Goal: Information Seeking & Learning: Learn about a topic

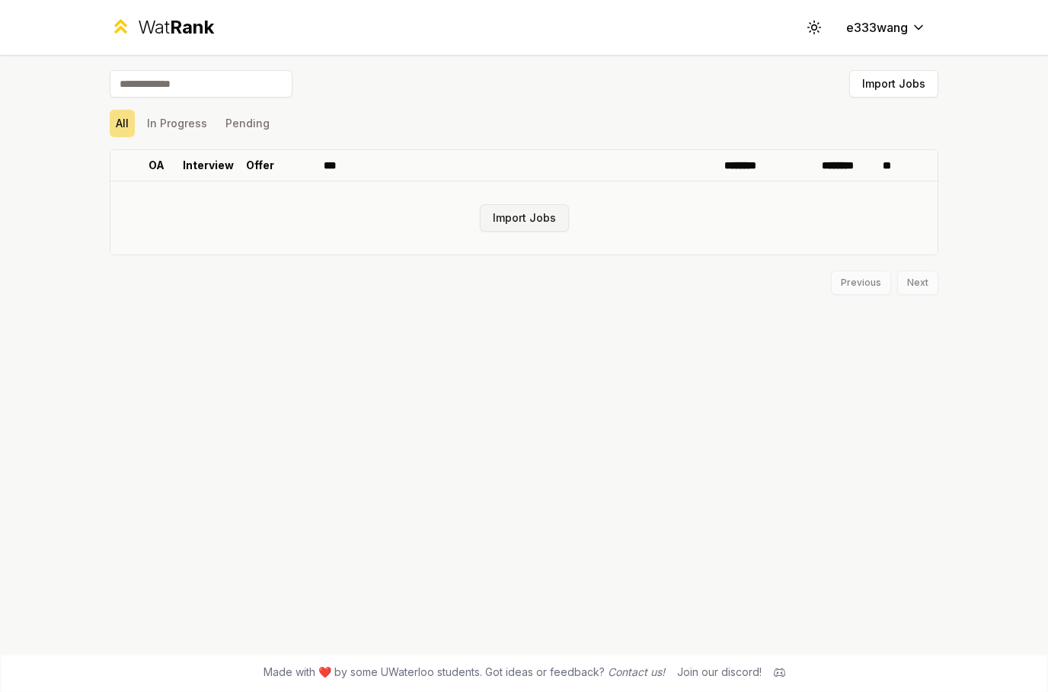
click at [517, 231] on button "Import Jobs" at bounding box center [524, 217] width 89 height 27
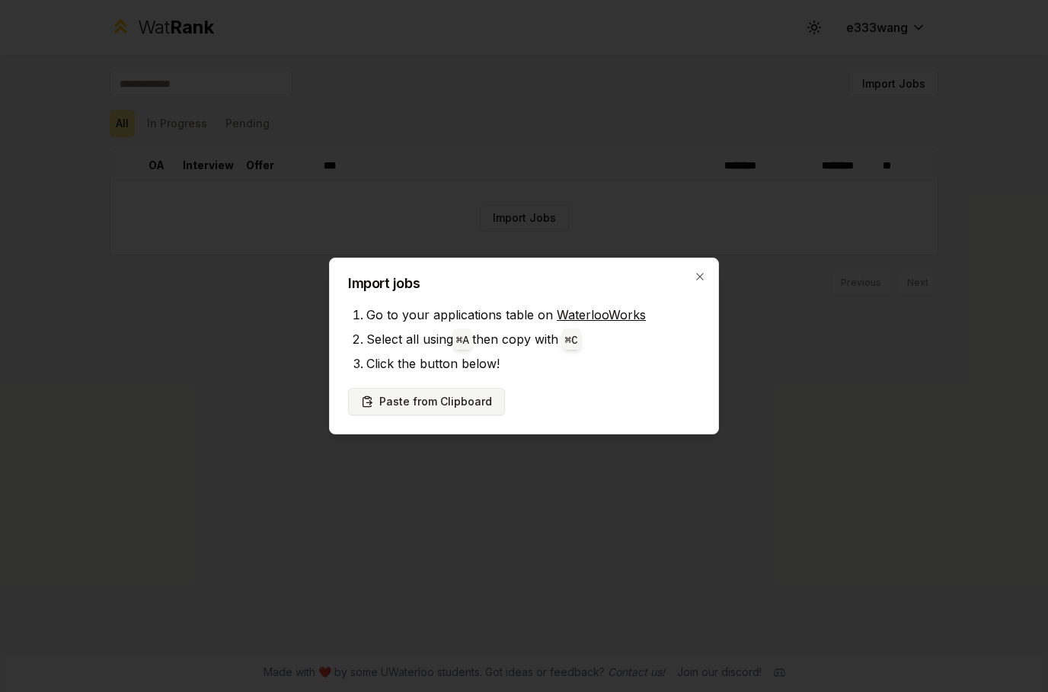
click at [419, 411] on button "Paste from Clipboard" at bounding box center [426, 401] width 157 height 27
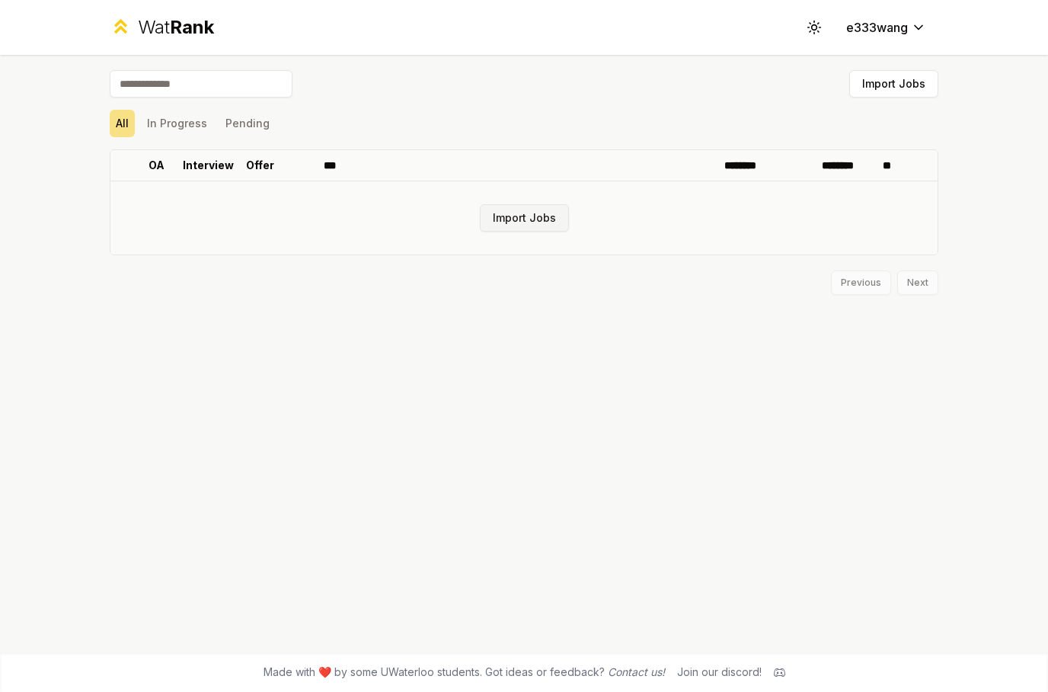
click at [521, 227] on button "Import Jobs" at bounding box center [524, 217] width 89 height 27
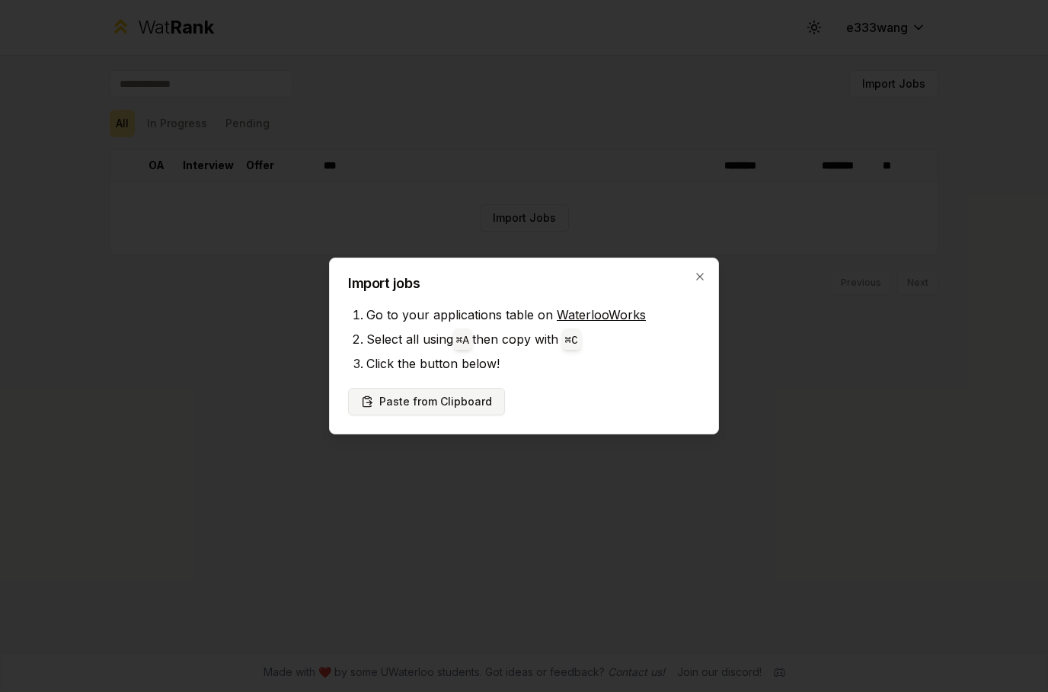
click at [414, 411] on button "Paste from Clipboard" at bounding box center [426, 401] width 157 height 27
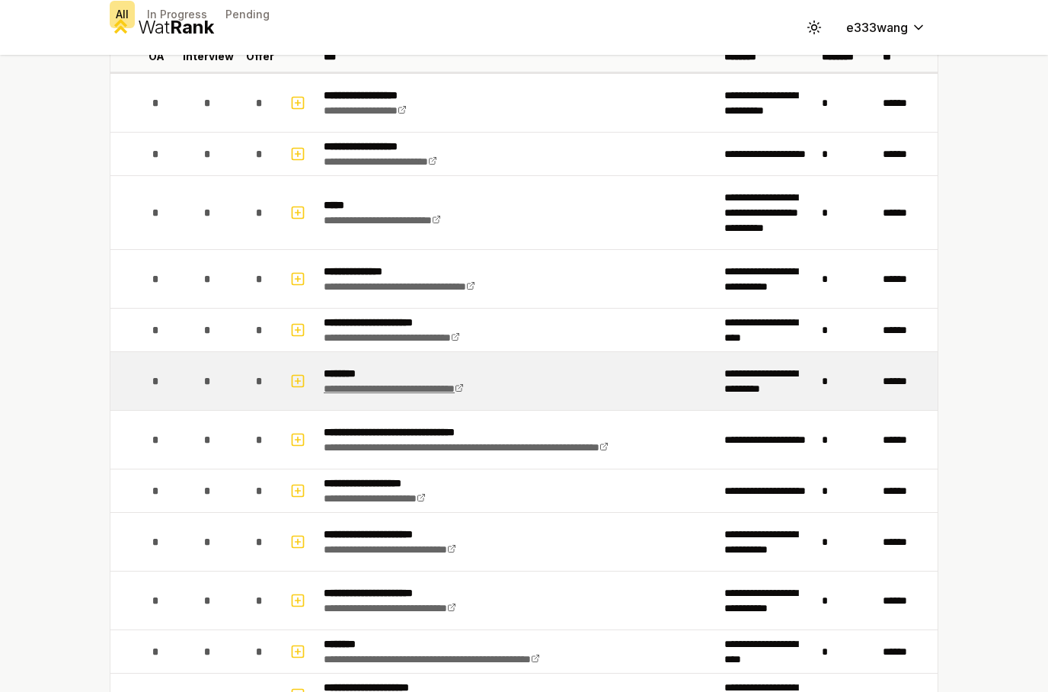
scroll to position [30, 0]
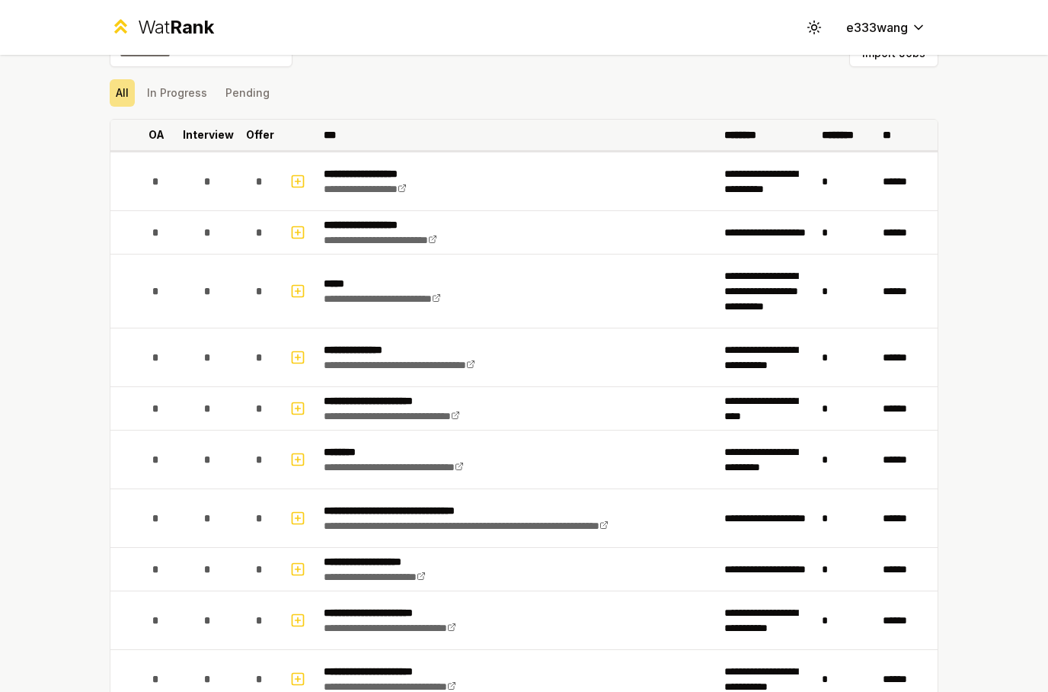
click at [159, 136] on p "OA" at bounding box center [157, 134] width 16 height 15
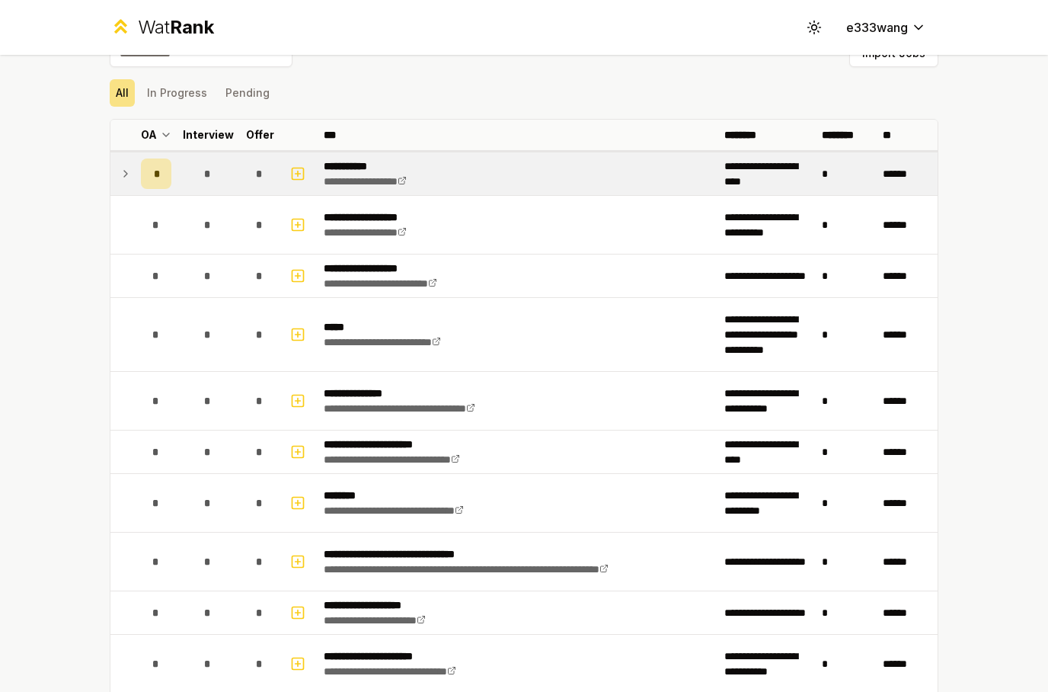
click at [123, 180] on icon at bounding box center [126, 174] width 12 height 18
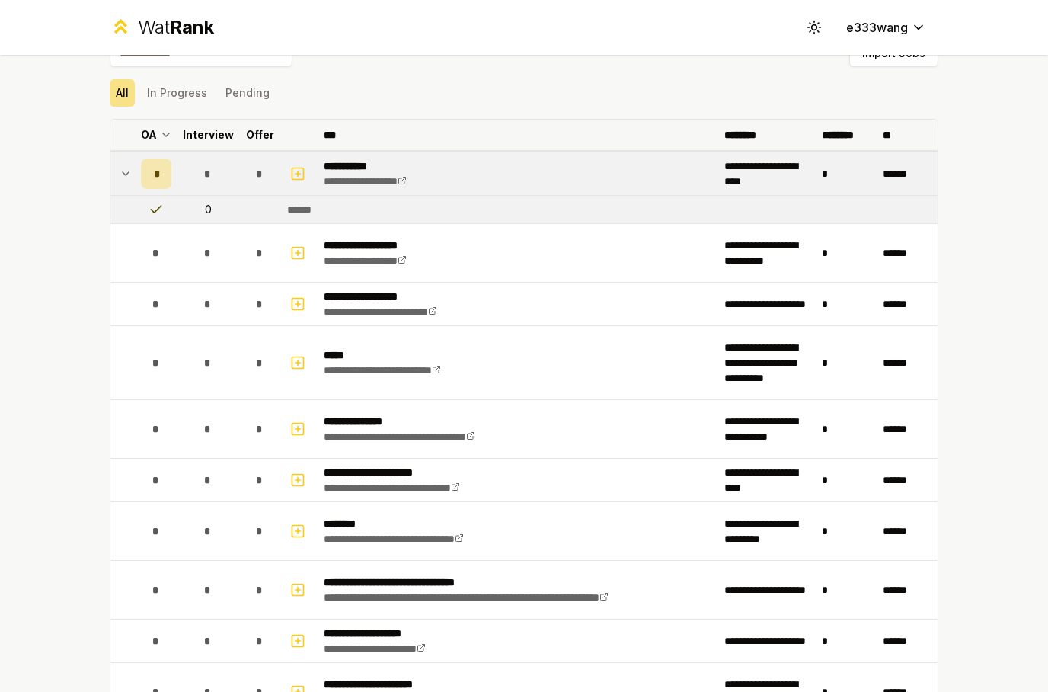
click at [165, 144] on th "OA" at bounding box center [156, 135] width 43 height 30
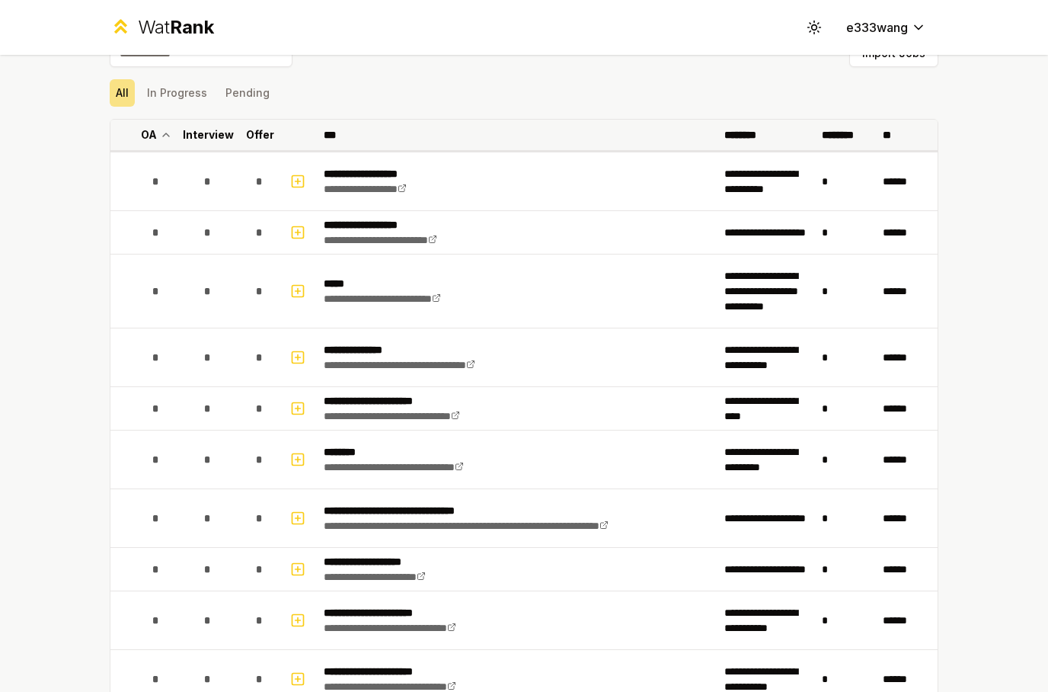
click at [166, 139] on icon at bounding box center [166, 135] width 12 height 18
click at [155, 139] on p "OA" at bounding box center [157, 134] width 16 height 15
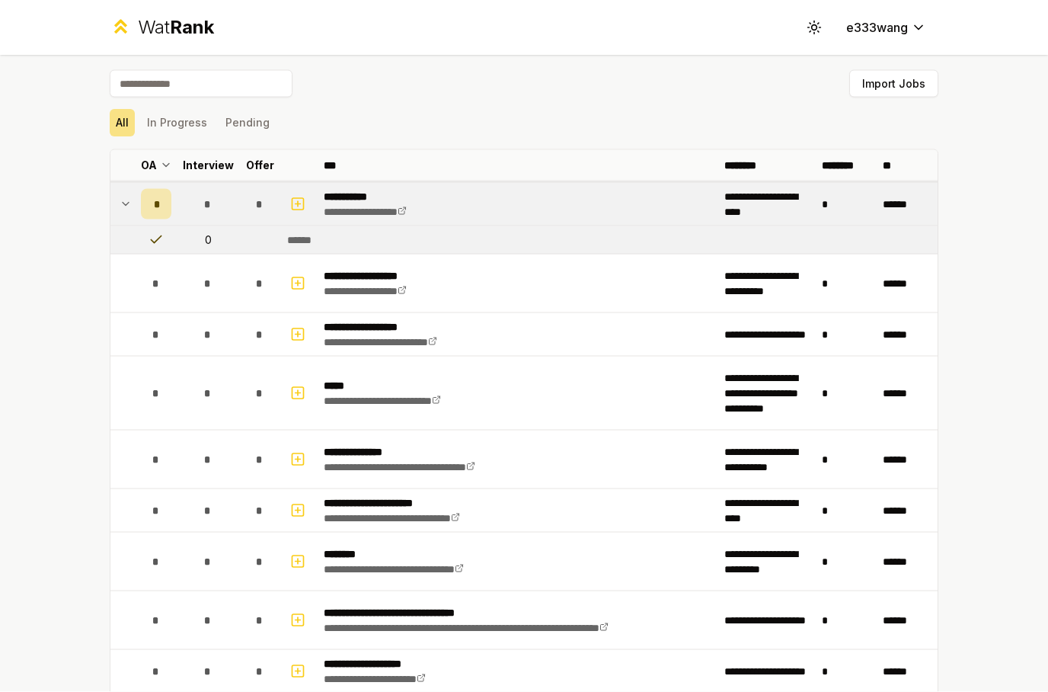
scroll to position [61, 0]
click at [217, 158] on p "Interview" at bounding box center [208, 165] width 51 height 15
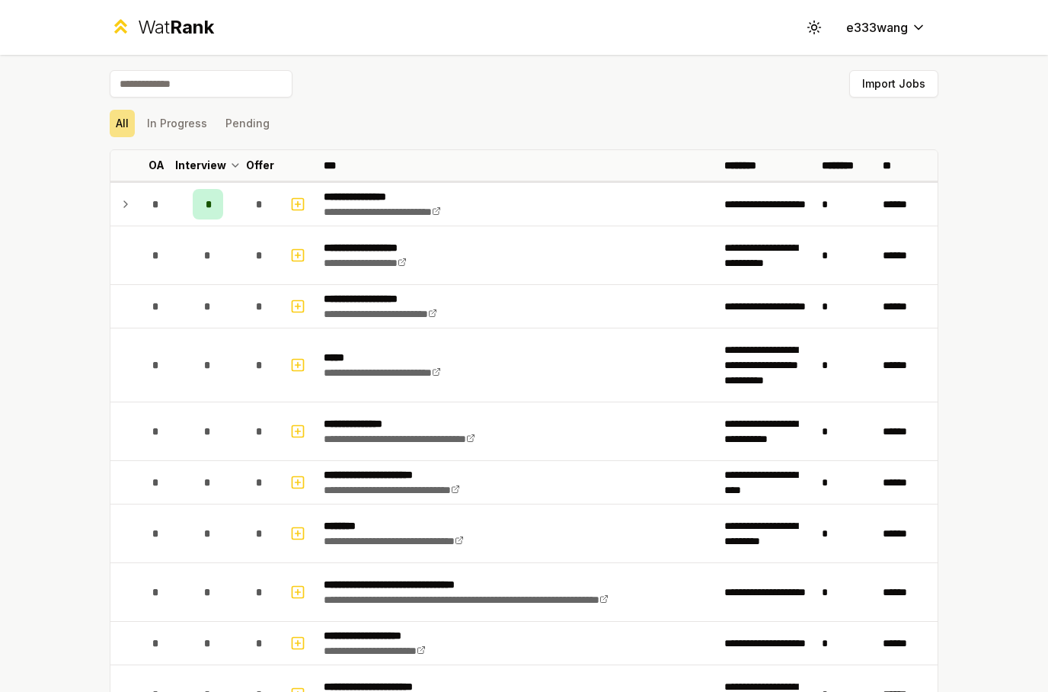
click at [123, 195] on icon at bounding box center [126, 204] width 12 height 18
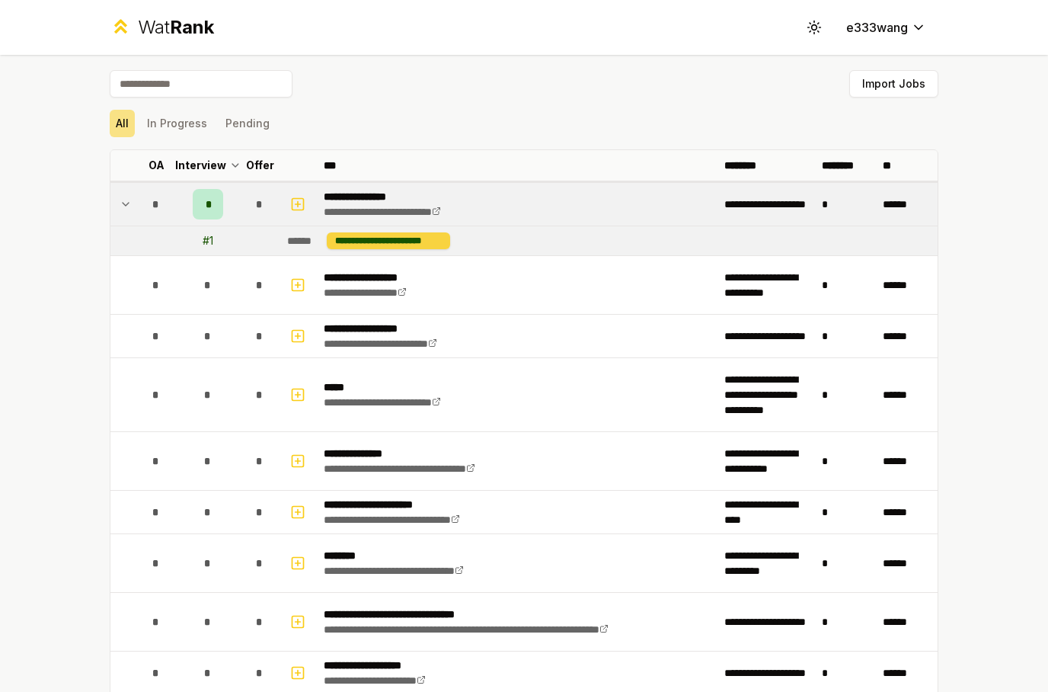
click at [395, 232] on div "**********" at bounding box center [388, 240] width 123 height 17
click at [404, 206] on link "**********" at bounding box center [382, 211] width 117 height 11
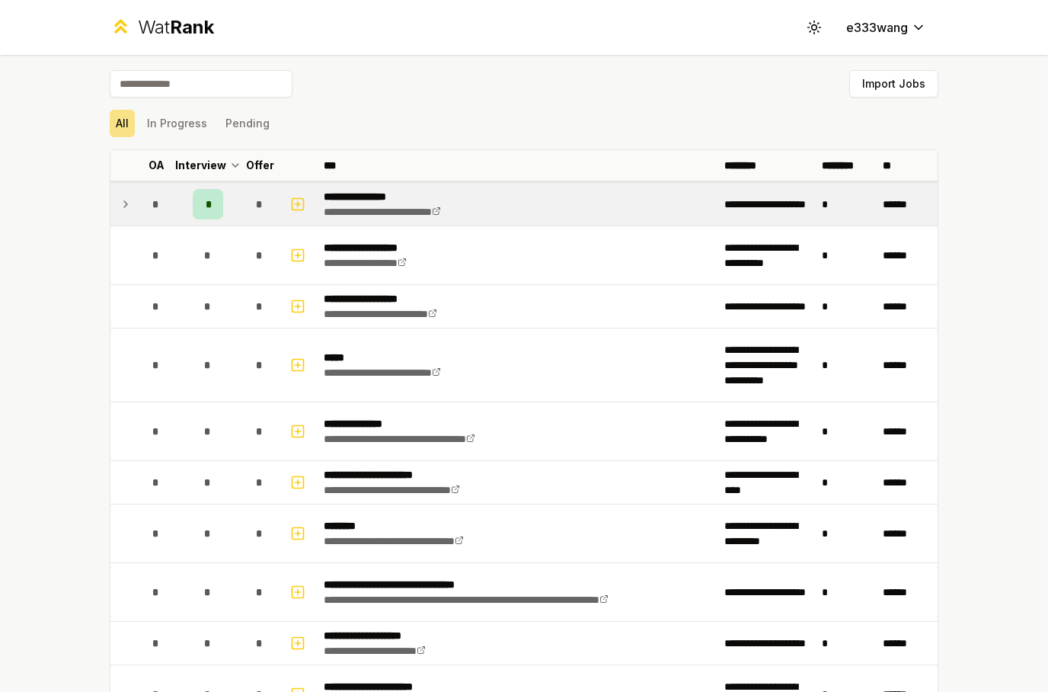
scroll to position [0, 0]
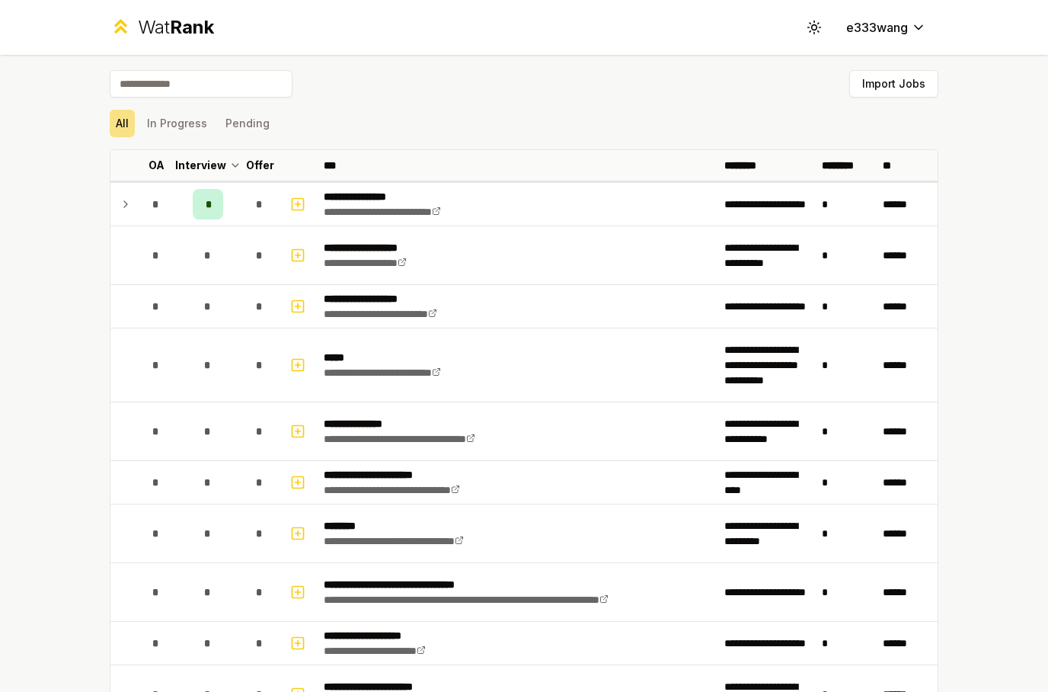
click at [183, 37] on span "Rank" at bounding box center [192, 27] width 44 height 22
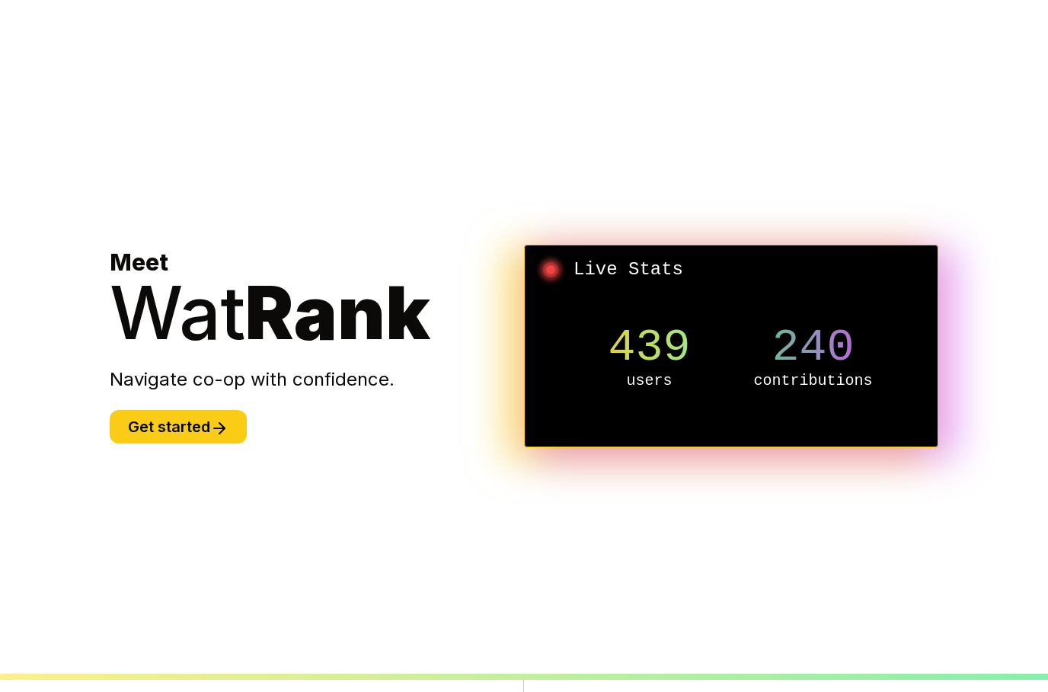
click at [195, 21] on section "Meet Wat Rank Navigate co-op with confidence. Get started Live Stats 439 users …" at bounding box center [524, 346] width 878 height 692
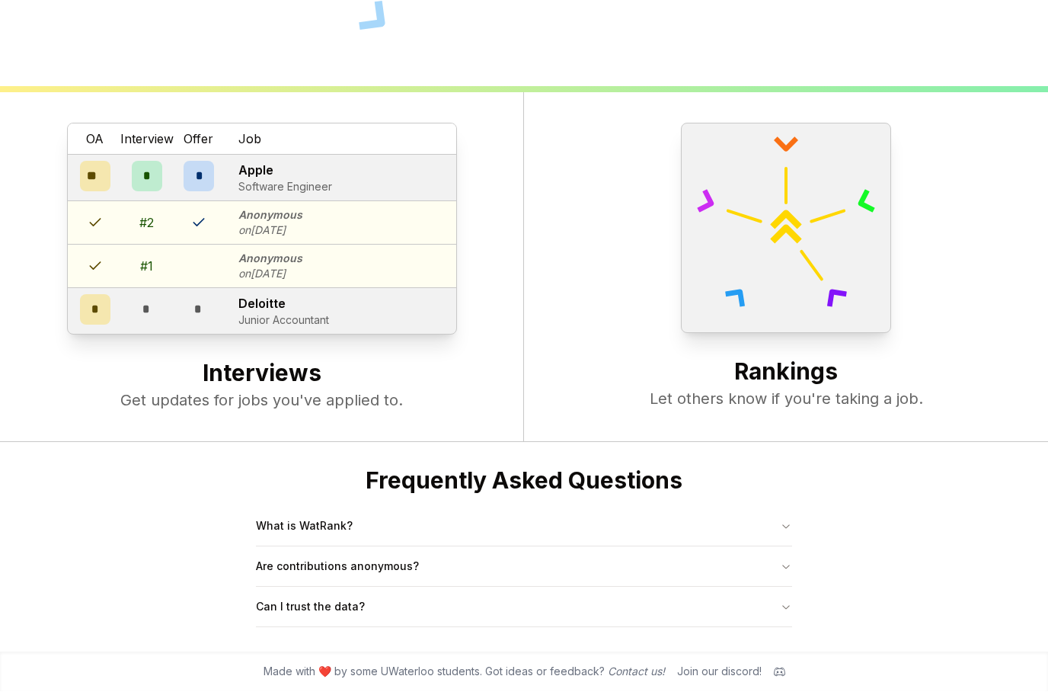
scroll to position [587, 0]
click at [540, 546] on button "What is WatRank?" at bounding box center [524, 527] width 536 height 40
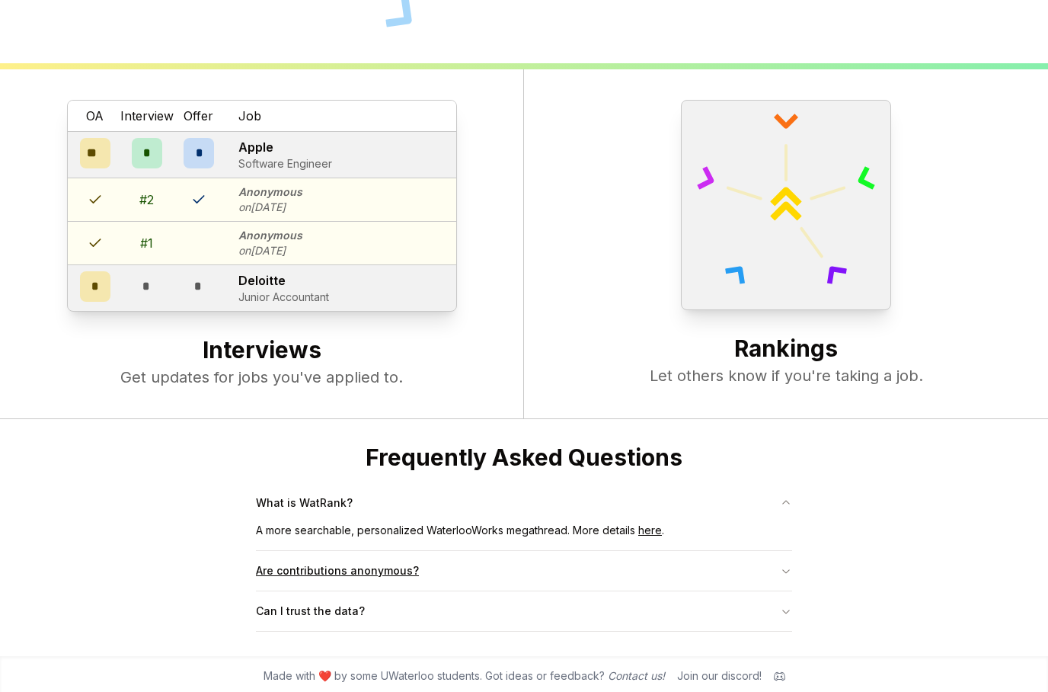
scroll to position [614, 0]
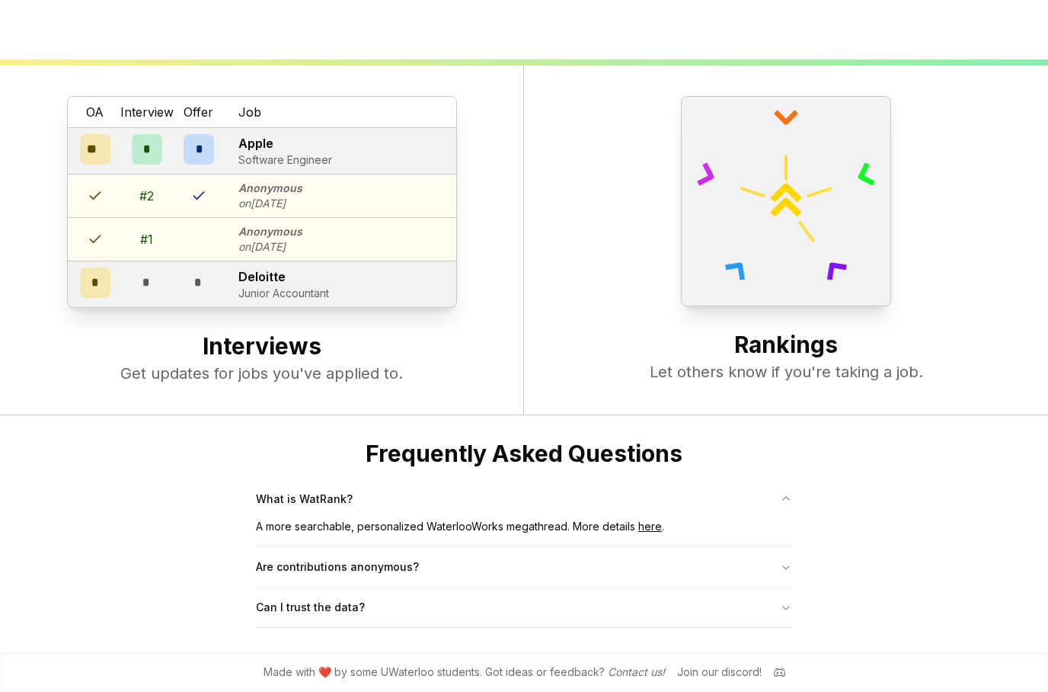
click at [639, 532] on link "here" at bounding box center [650, 526] width 24 height 13
click at [663, 559] on button "Are contributions anonymous?" at bounding box center [524, 567] width 536 height 40
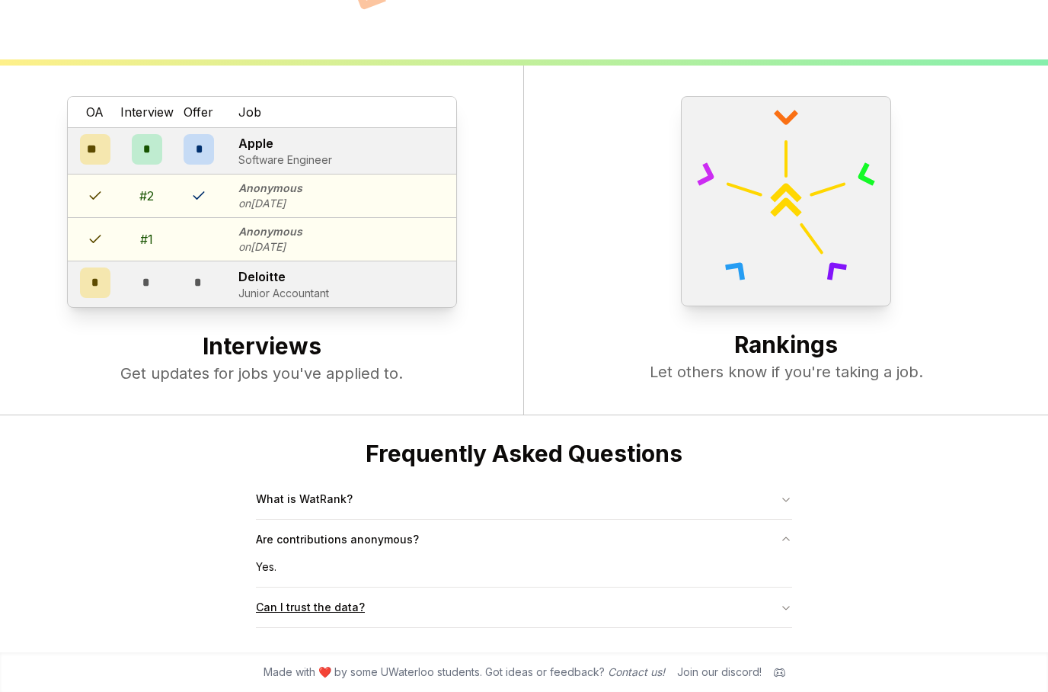
click at [646, 606] on button "Can I trust the data?" at bounding box center [524, 607] width 536 height 40
click at [693, 503] on button "What is WatRank?" at bounding box center [524, 499] width 536 height 40
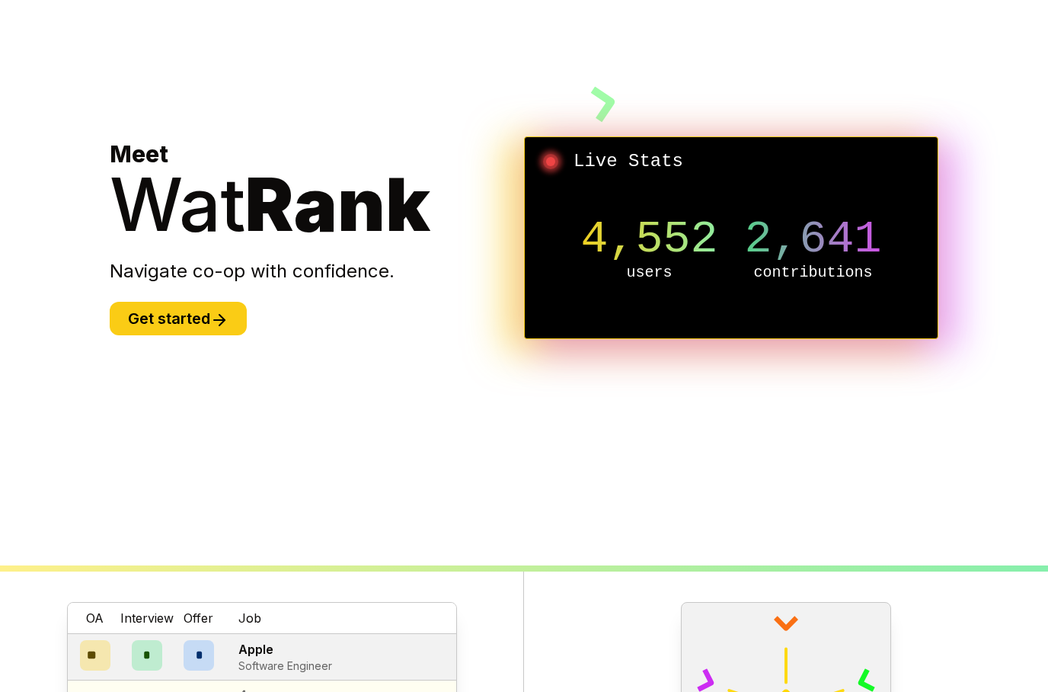
scroll to position [0, 0]
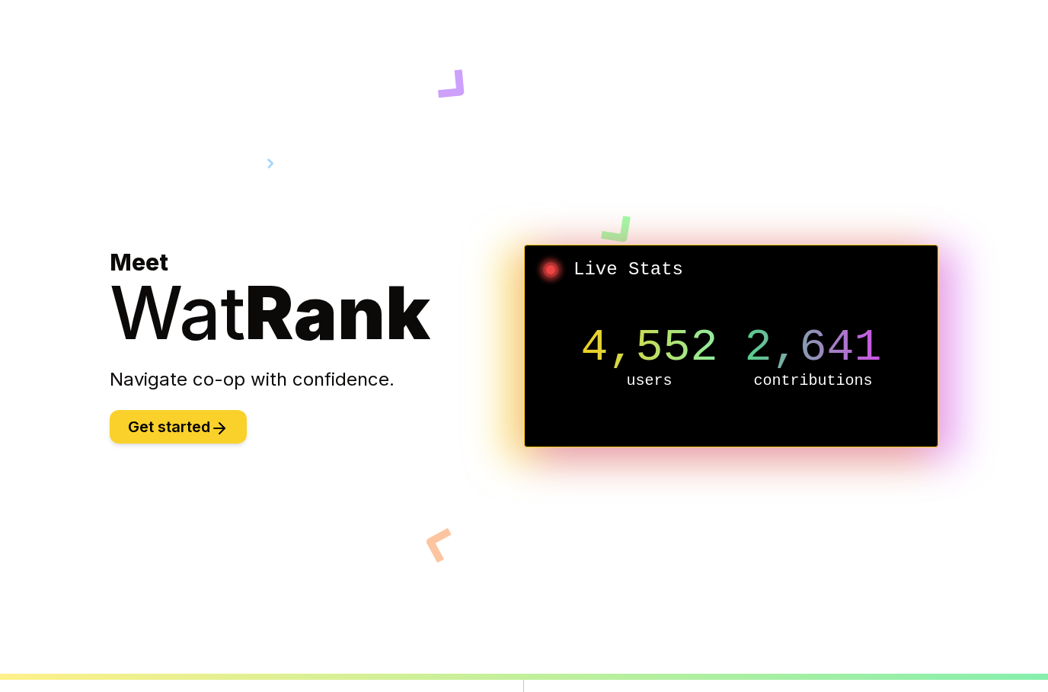
click at [187, 443] on button "Get started" at bounding box center [178, 427] width 137 height 34
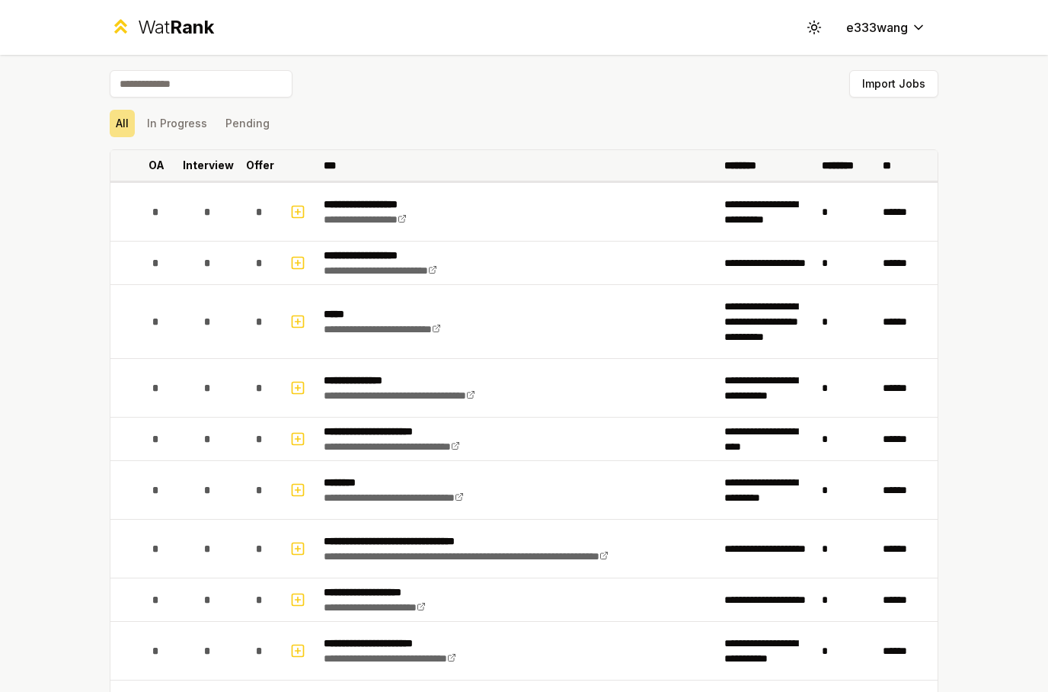
click at [152, 168] on p "OA" at bounding box center [157, 165] width 16 height 15
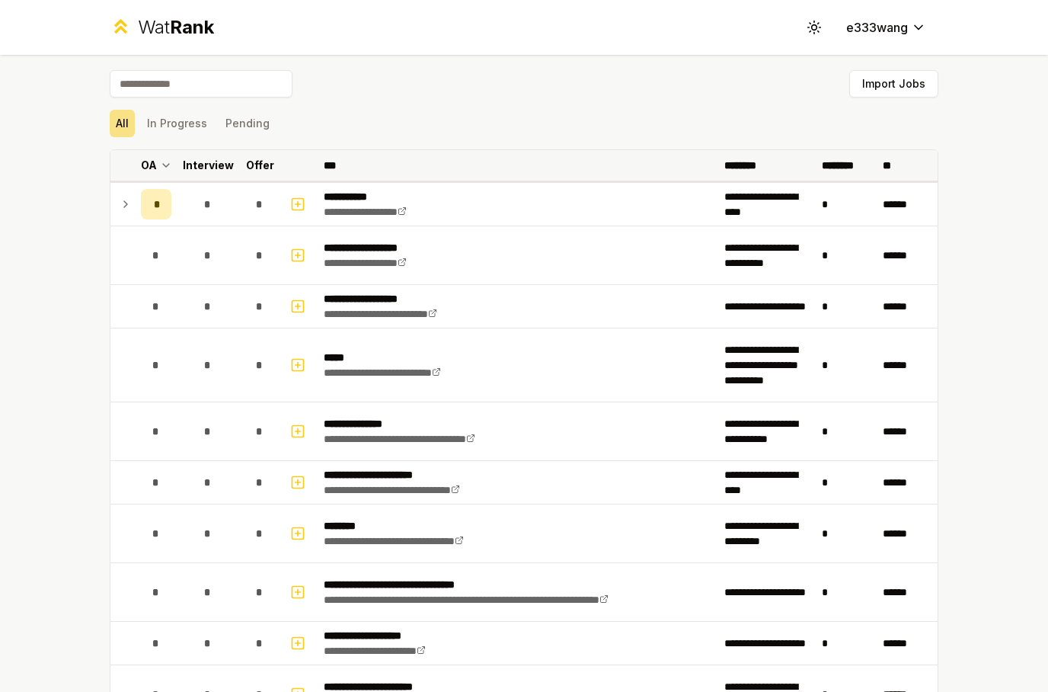
click at [209, 170] on p "Interview" at bounding box center [208, 165] width 51 height 15
click at [131, 213] on td at bounding box center [122, 204] width 24 height 43
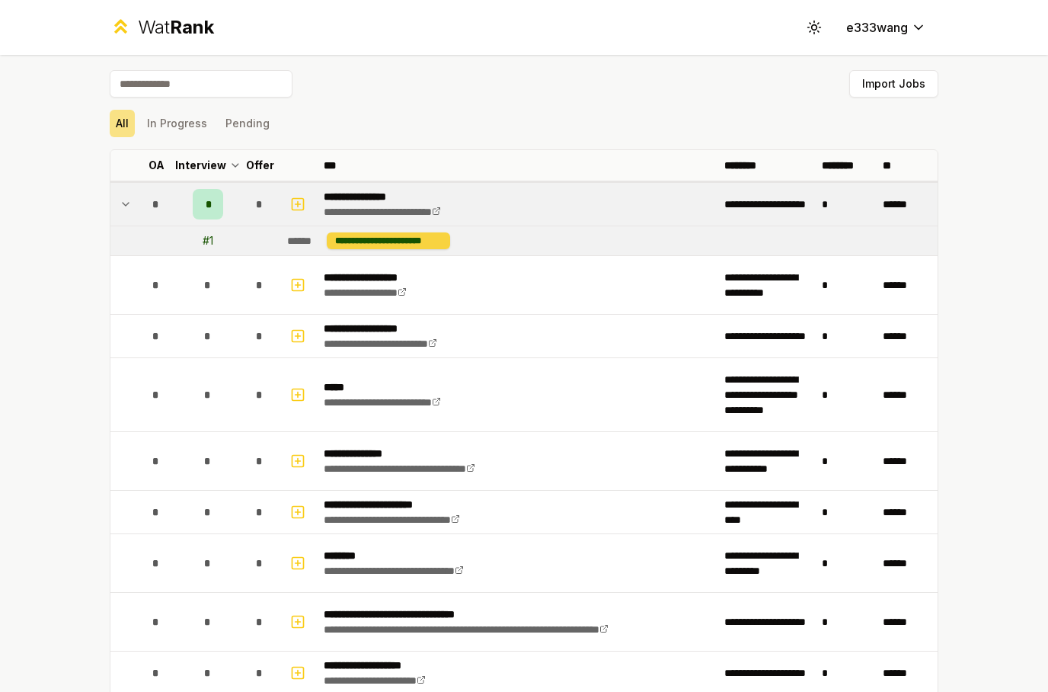
click at [363, 250] on td "**********" at bounding box center [609, 240] width 657 height 29
click at [129, 212] on icon at bounding box center [126, 204] width 12 height 18
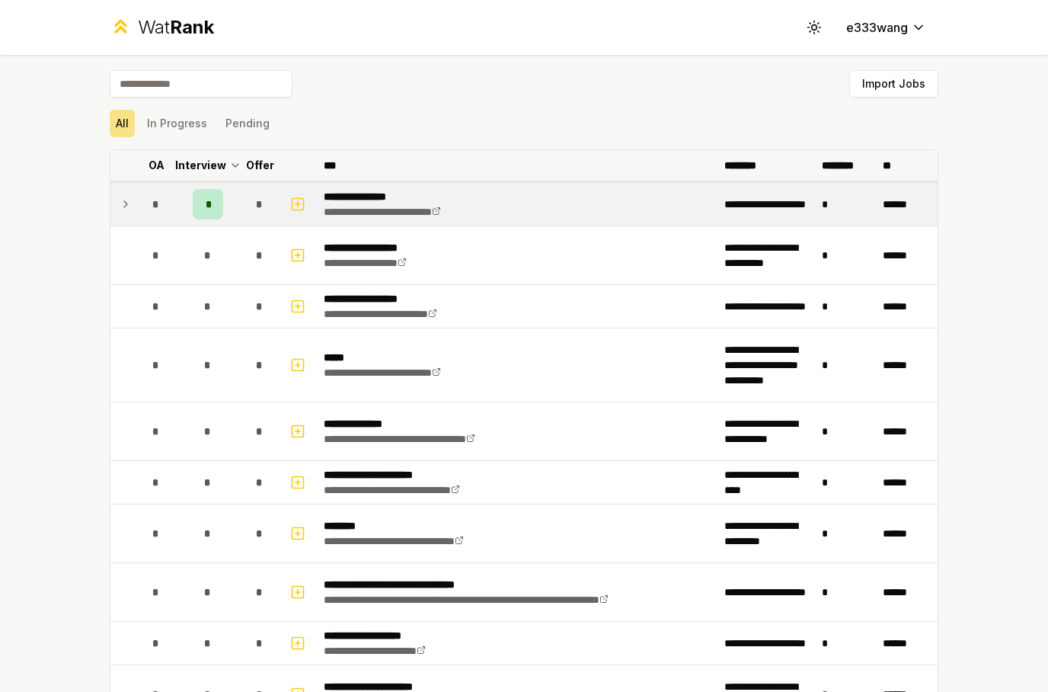
click at [158, 165] on p "OA" at bounding box center [157, 165] width 16 height 15
click at [159, 208] on div "*" at bounding box center [156, 204] width 30 height 30
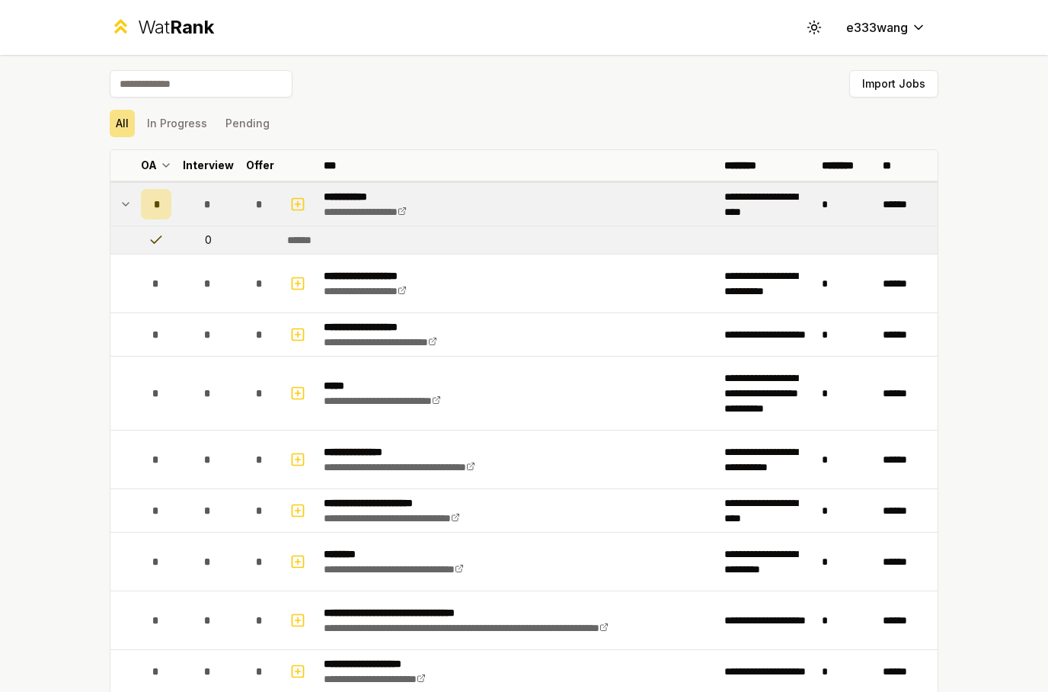
click at [161, 247] on icon at bounding box center [156, 239] width 15 height 15
click at [181, 243] on td "0" at bounding box center [207, 239] width 61 height 27
click at [128, 197] on icon at bounding box center [126, 204] width 12 height 18
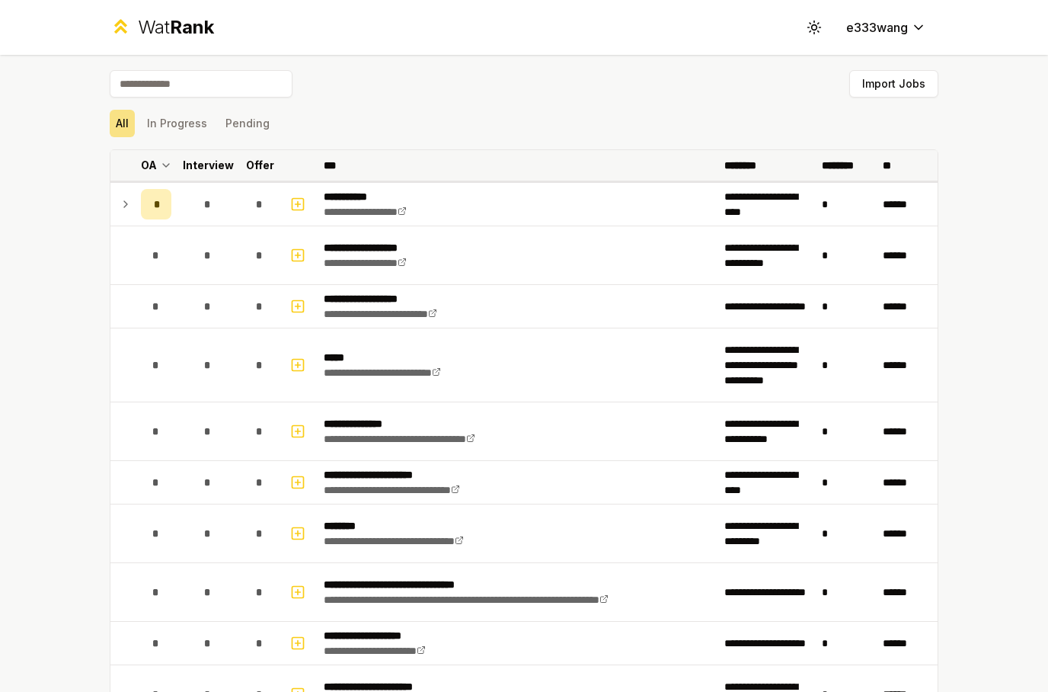
click at [206, 166] on p "Interview" at bounding box center [208, 165] width 51 height 15
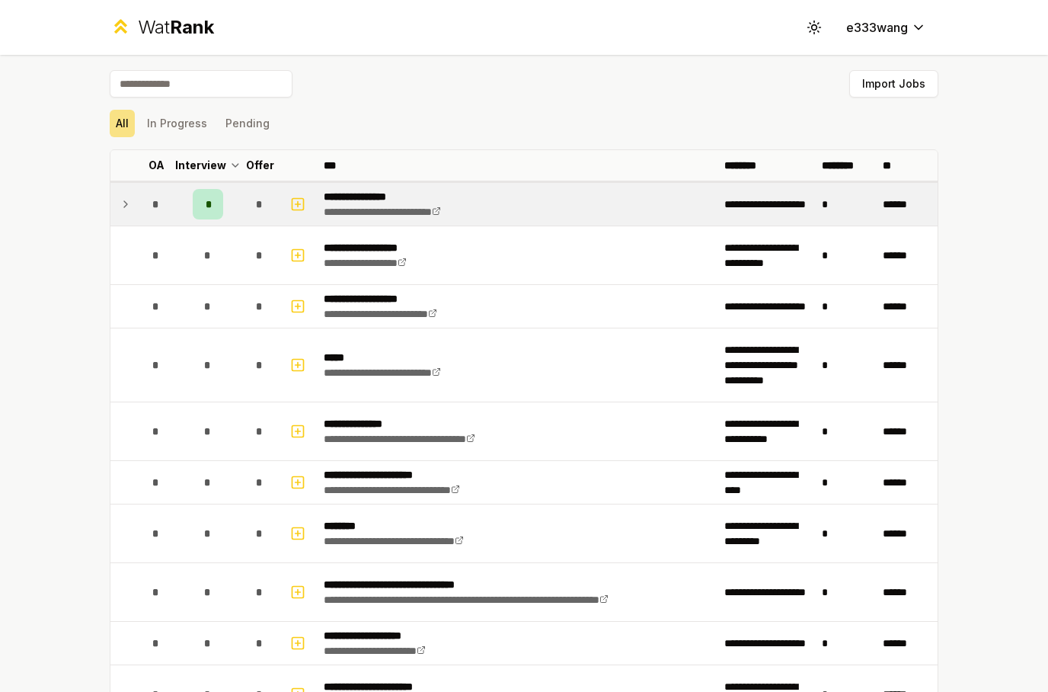
click at [206, 216] on div "*" at bounding box center [208, 204] width 30 height 30
